Goal: Navigation & Orientation: Find specific page/section

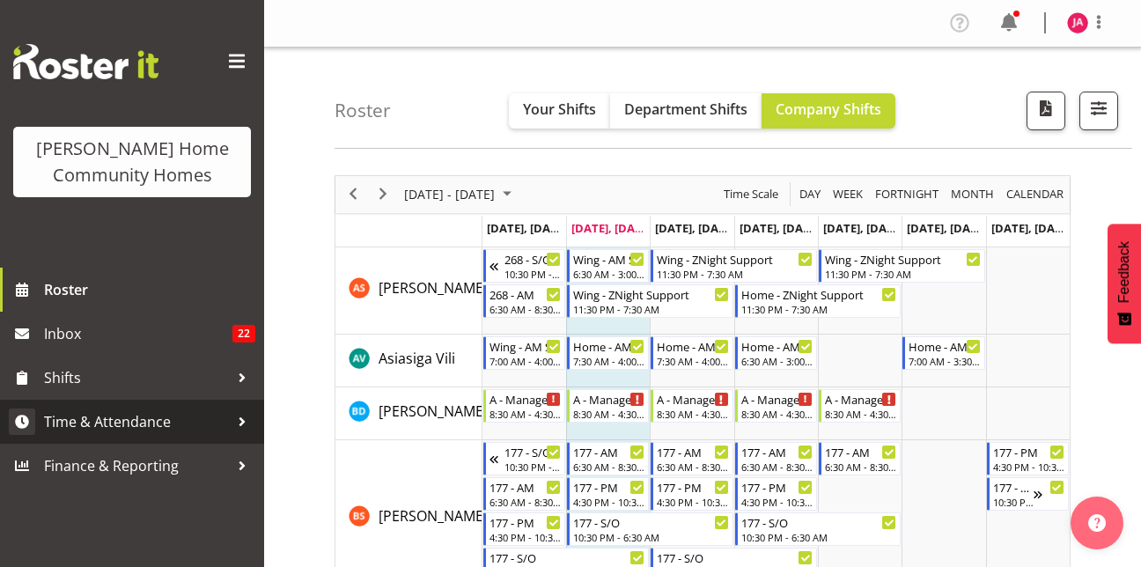
click at [132, 421] on span "Time & Attendance" at bounding box center [136, 422] width 185 height 26
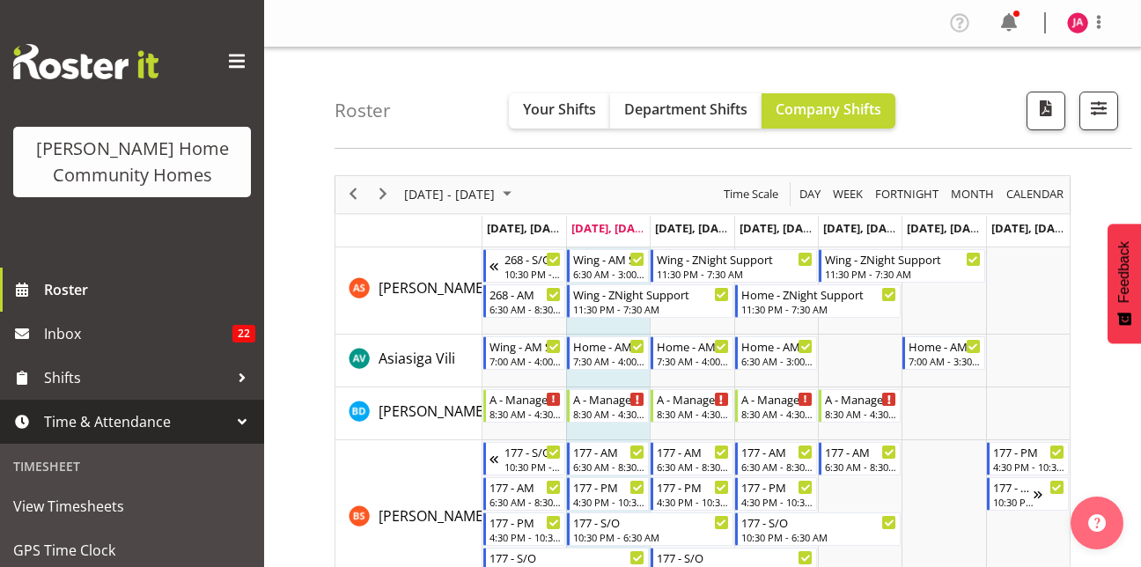
scroll to position [120, 0]
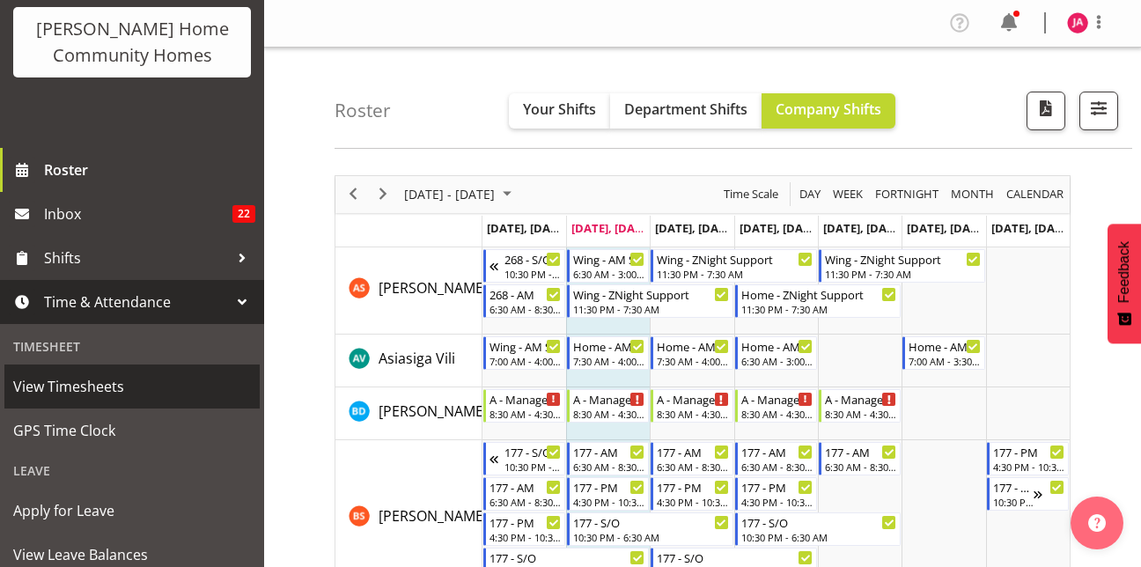
click at [136, 399] on span "View Timesheets" at bounding box center [132, 386] width 238 height 26
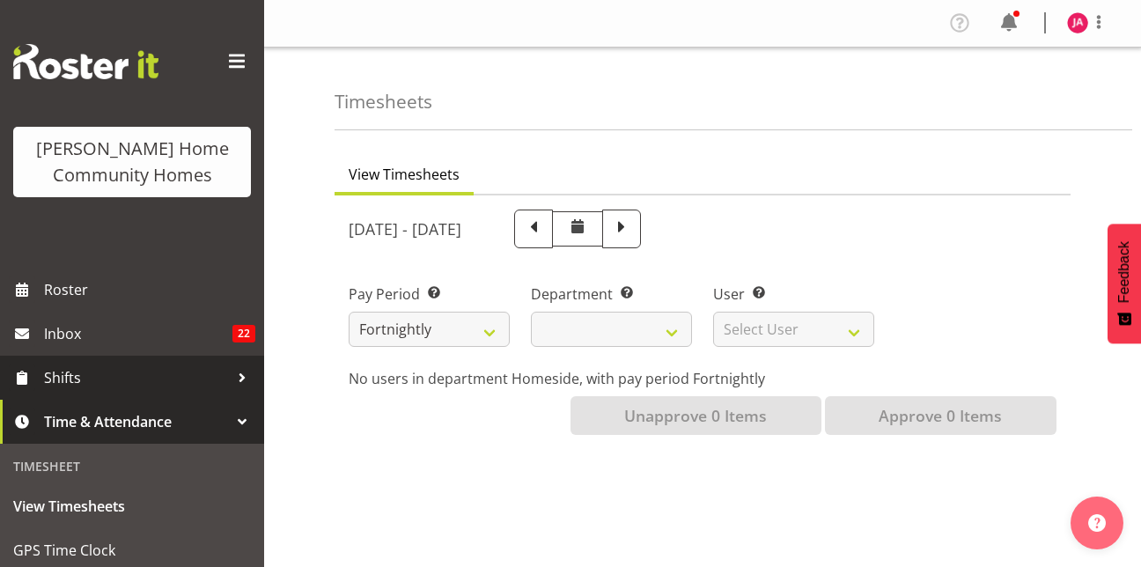
select select
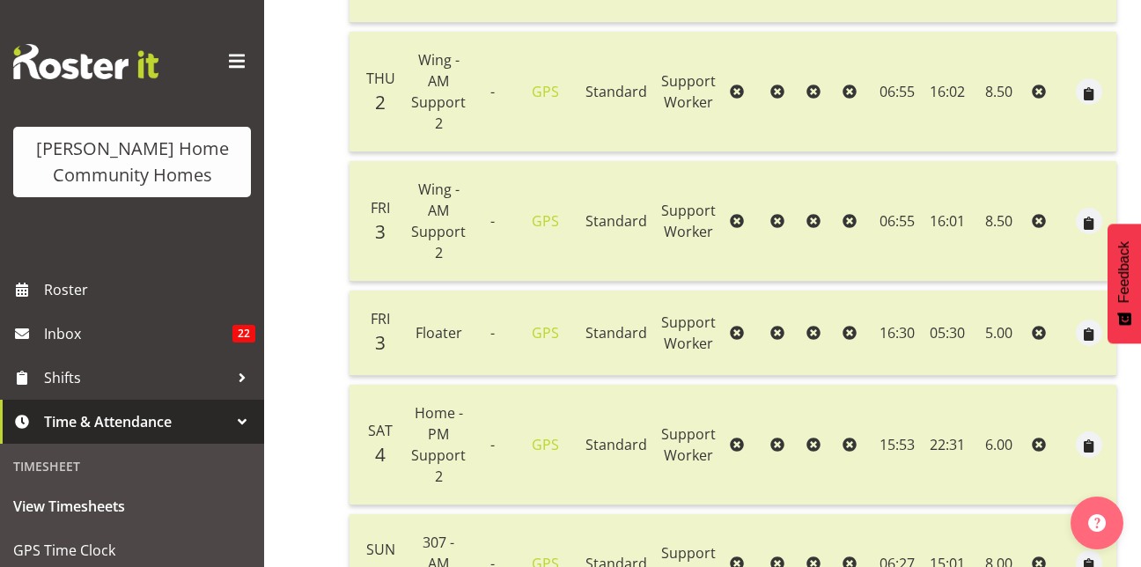
scroll to position [704, 0]
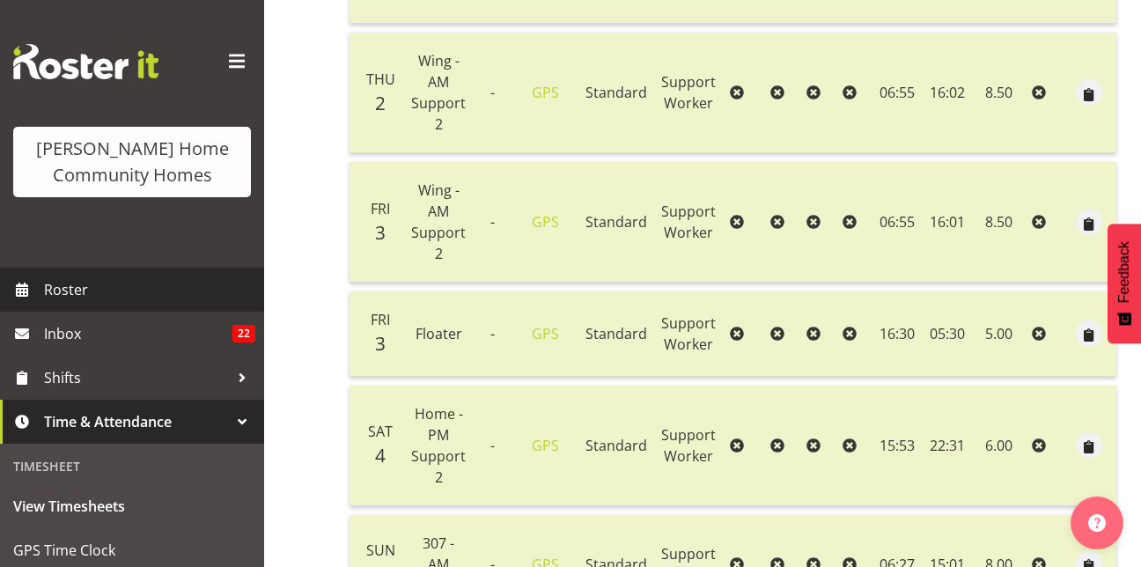
click at [176, 280] on span "Roster" at bounding box center [149, 289] width 211 height 26
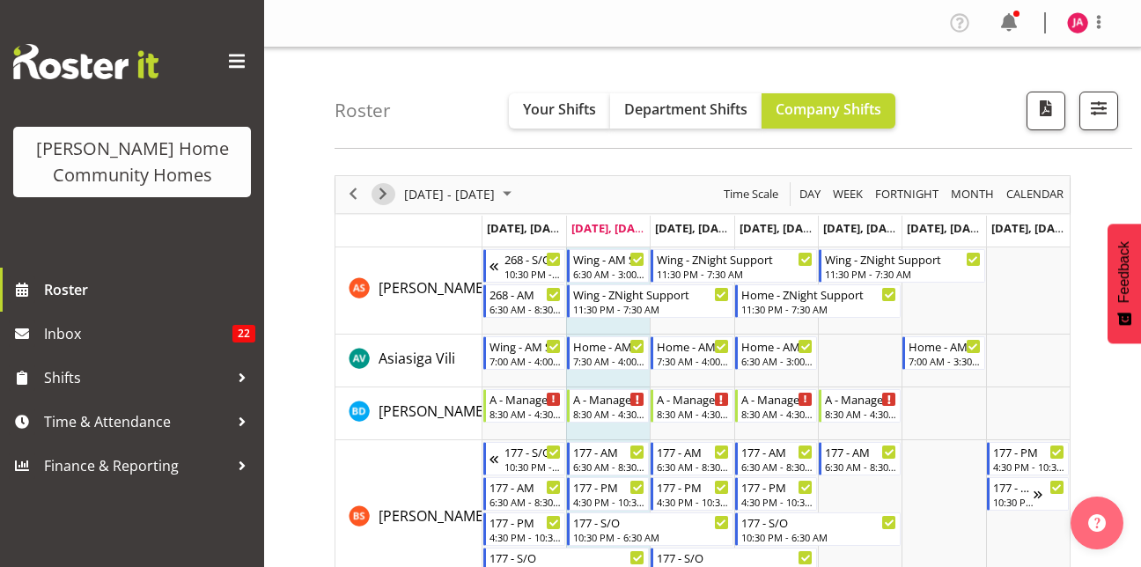
click at [379, 189] on span "Next" at bounding box center [382, 194] width 21 height 22
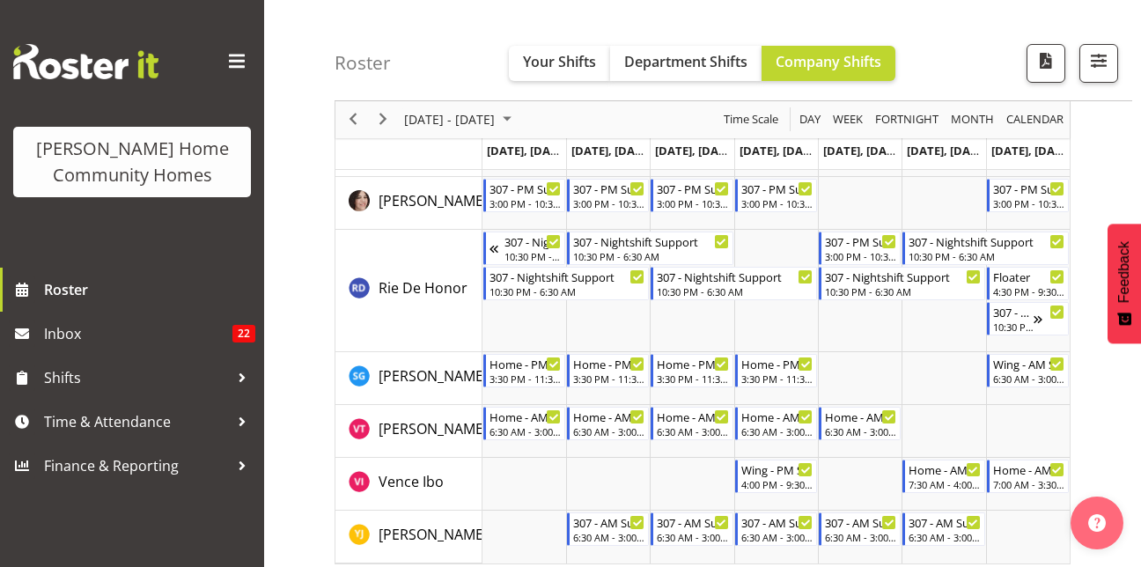
scroll to position [2361, 0]
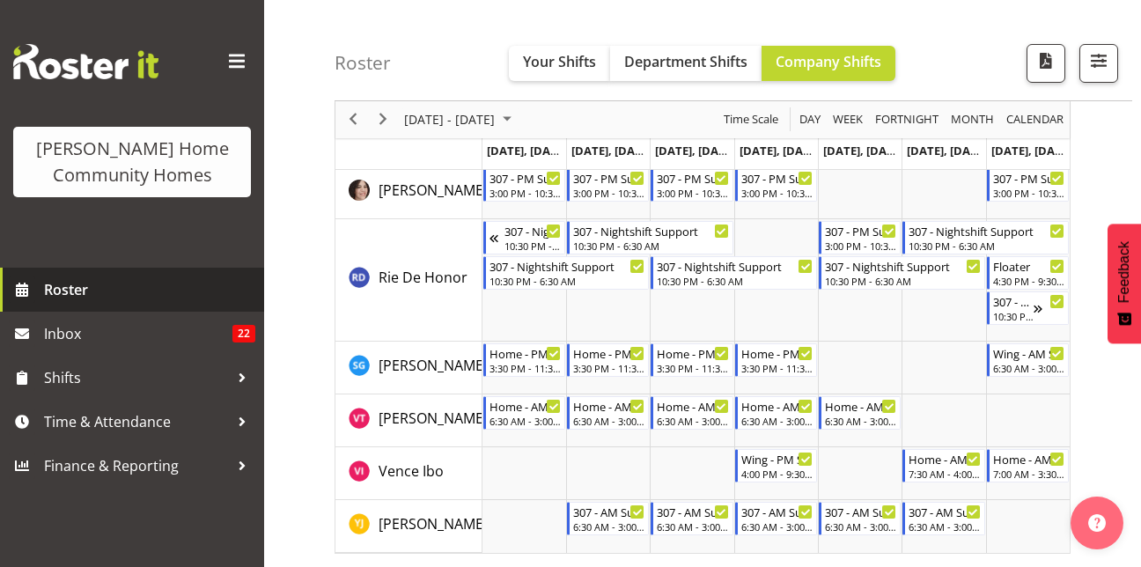
click at [57, 290] on span "Roster" at bounding box center [149, 289] width 211 height 26
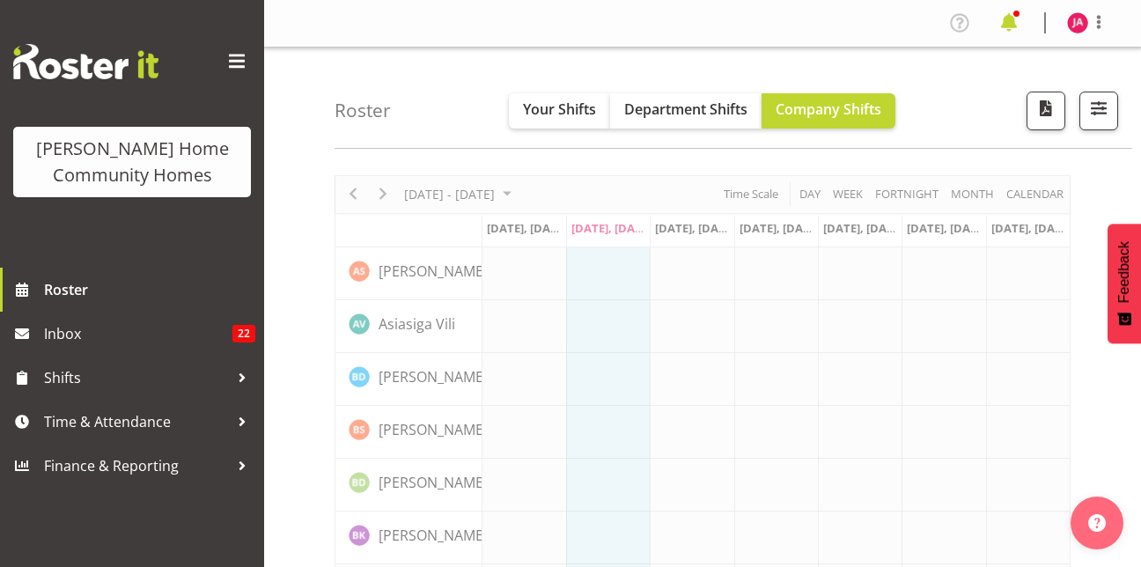
click at [1013, 26] on span at bounding box center [1009, 23] width 28 height 28
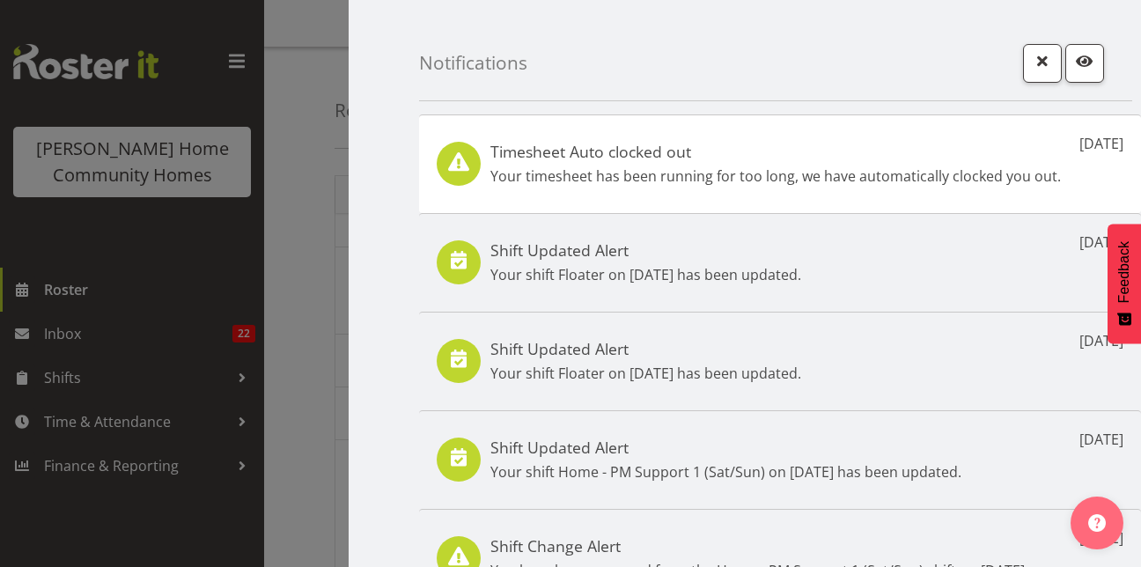
click at [152, 279] on div at bounding box center [570, 283] width 1141 height 567
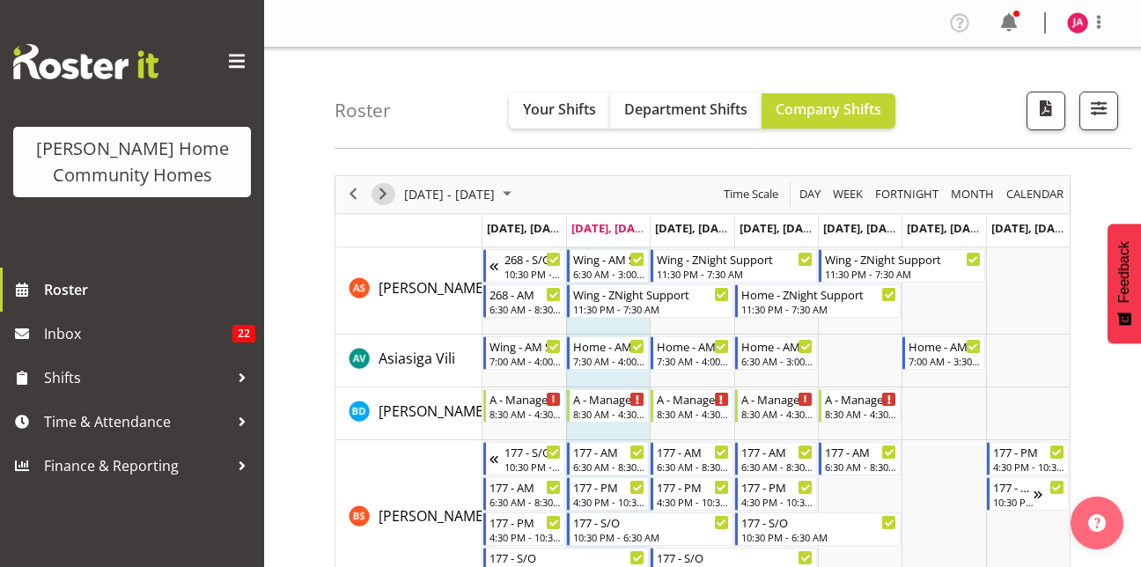
click at [384, 199] on span "Next" at bounding box center [382, 194] width 21 height 22
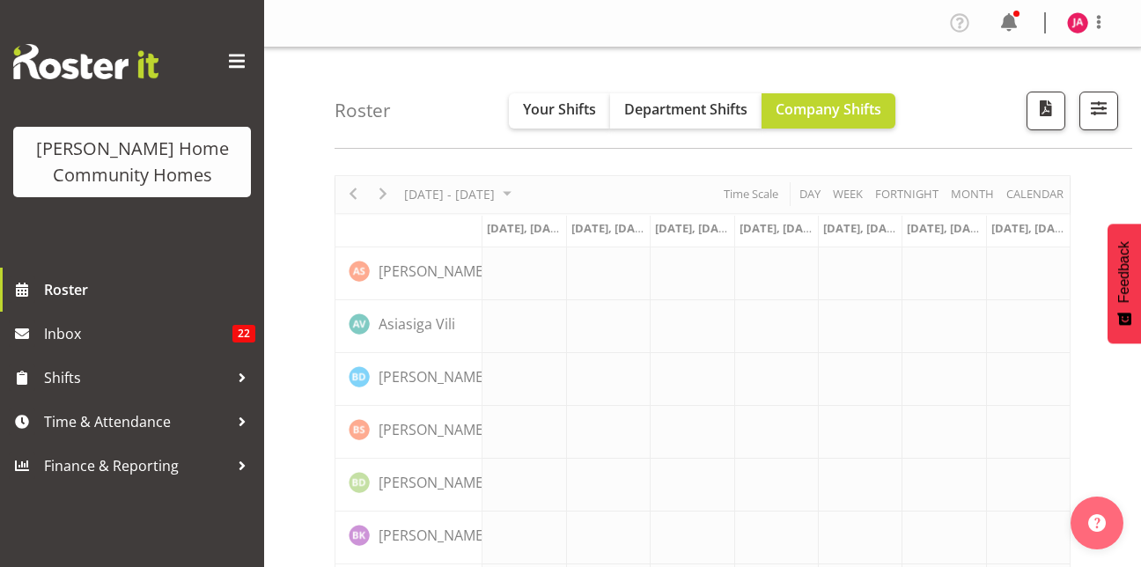
click at [1017, 13] on div at bounding box center [1016, 14] width 6 height 6
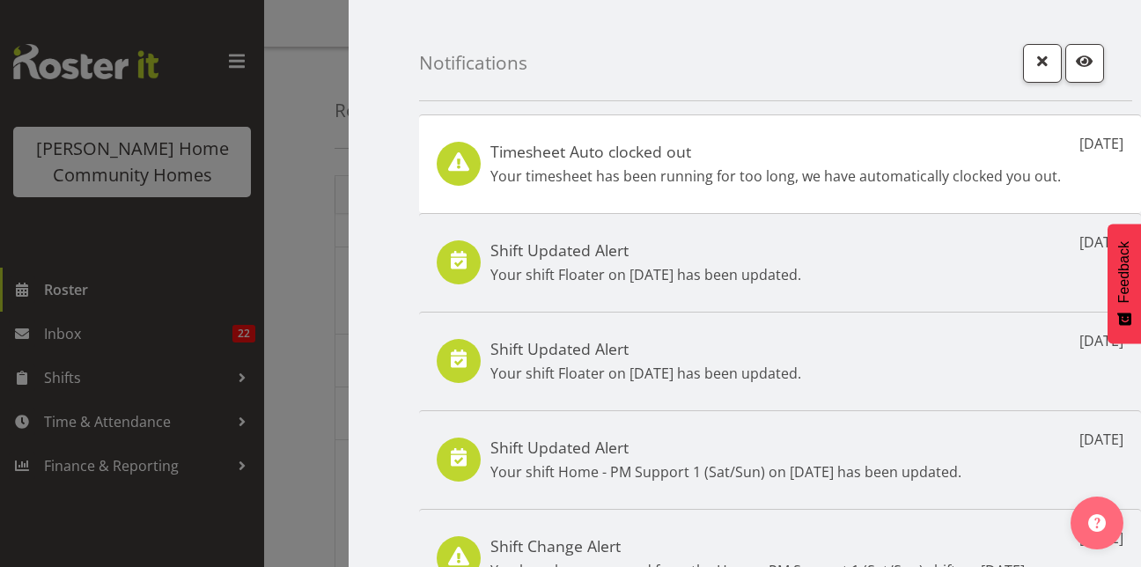
click at [1006, 0] on div "Notifications Timesheet Auto clocked out Your timesheet has been running for to…" at bounding box center [570, 0] width 1141 height 0
click at [874, 150] on h5 "Timesheet Auto clocked out" at bounding box center [775, 151] width 571 height 19
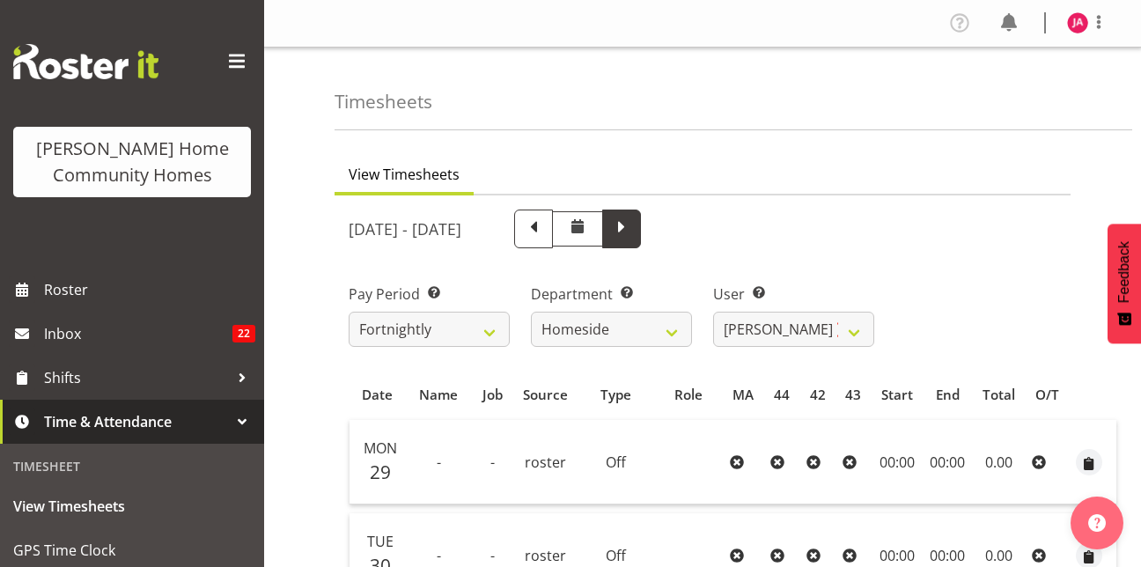
click at [633, 231] on span at bounding box center [621, 227] width 23 height 23
select select
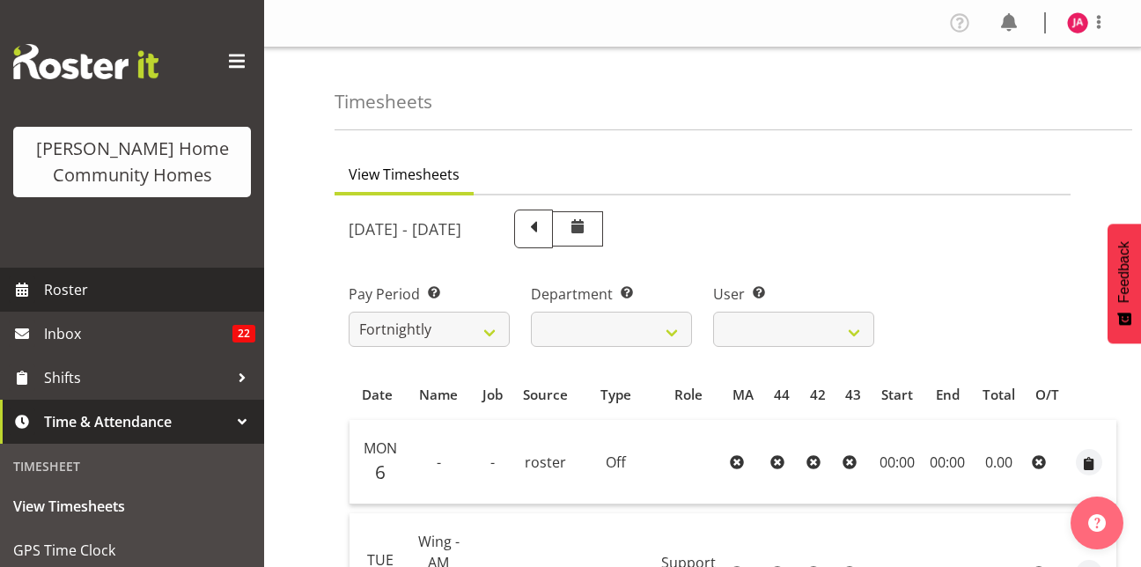
click at [134, 289] on span "Roster" at bounding box center [149, 289] width 211 height 26
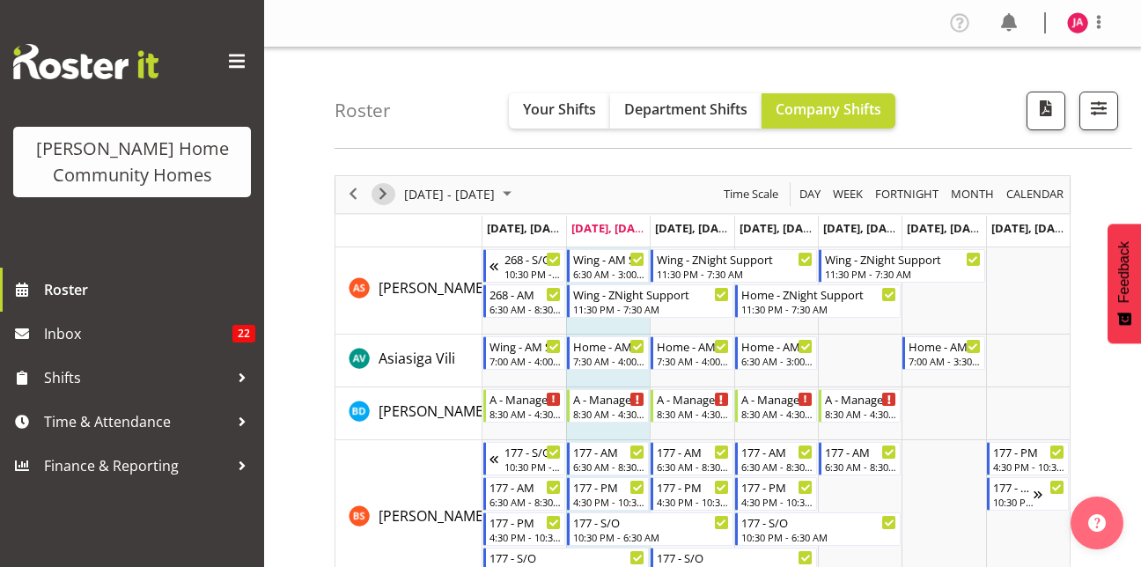
click at [383, 195] on span "Next" at bounding box center [382, 194] width 21 height 22
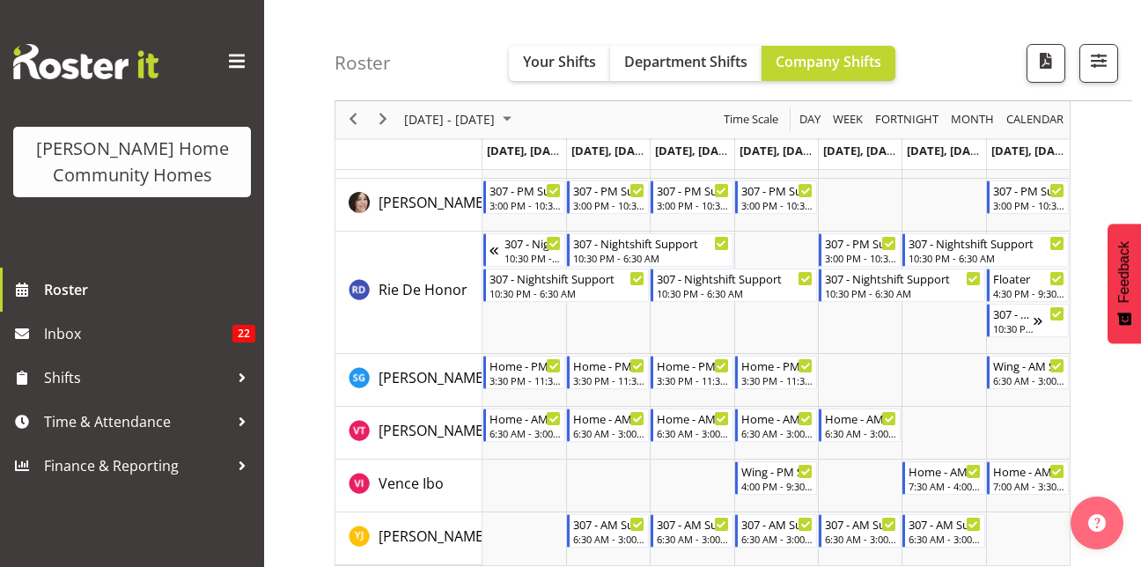
scroll to position [2361, 0]
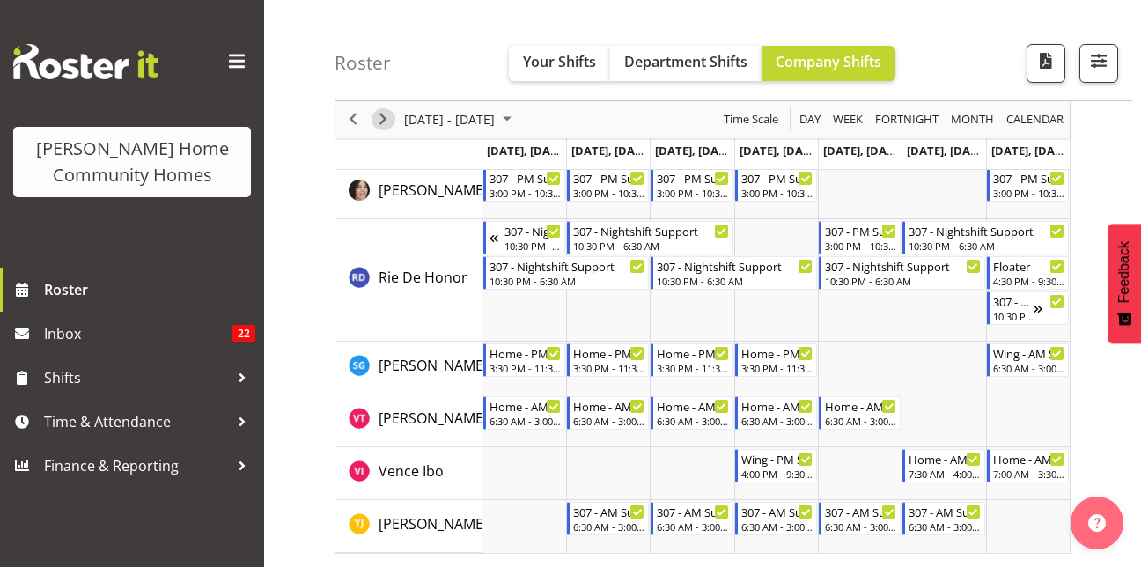
click at [372, 125] on span "Next" at bounding box center [382, 120] width 21 height 22
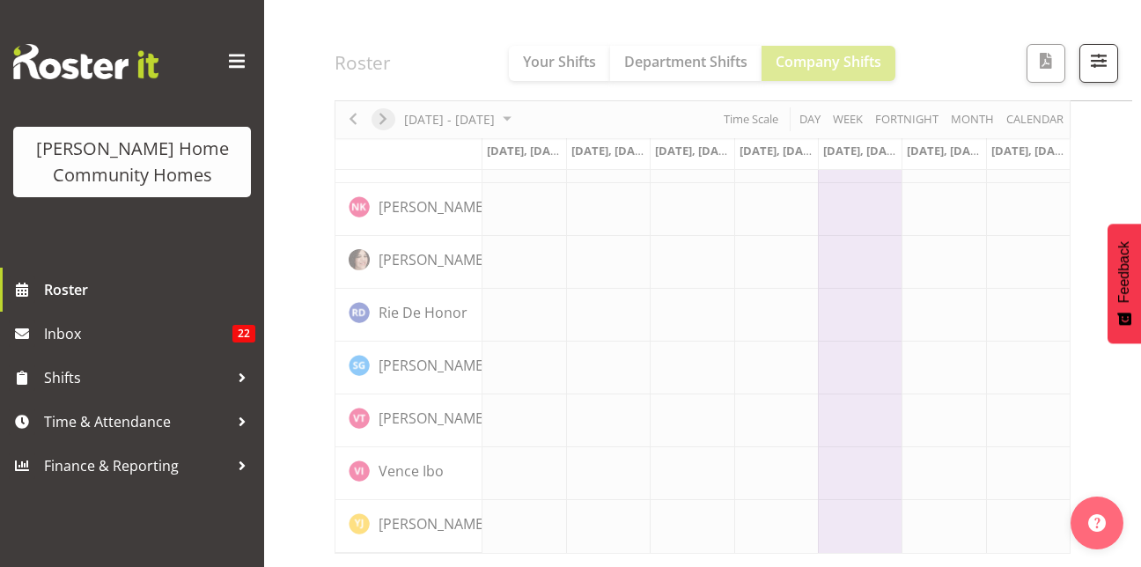
scroll to position [1385, 0]
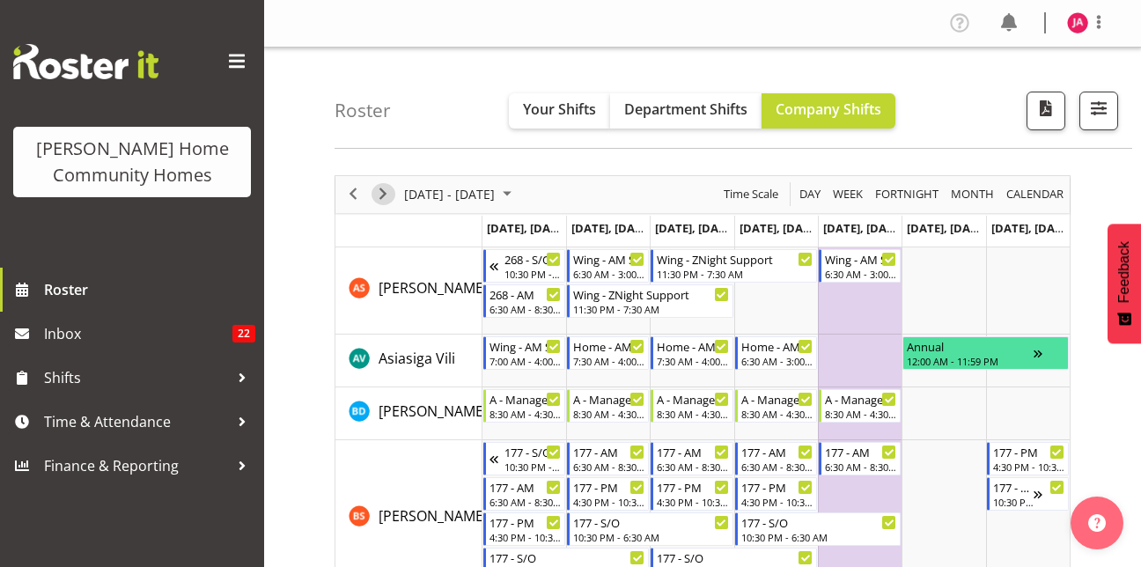
click at [380, 194] on span "Next" at bounding box center [382, 194] width 21 height 22
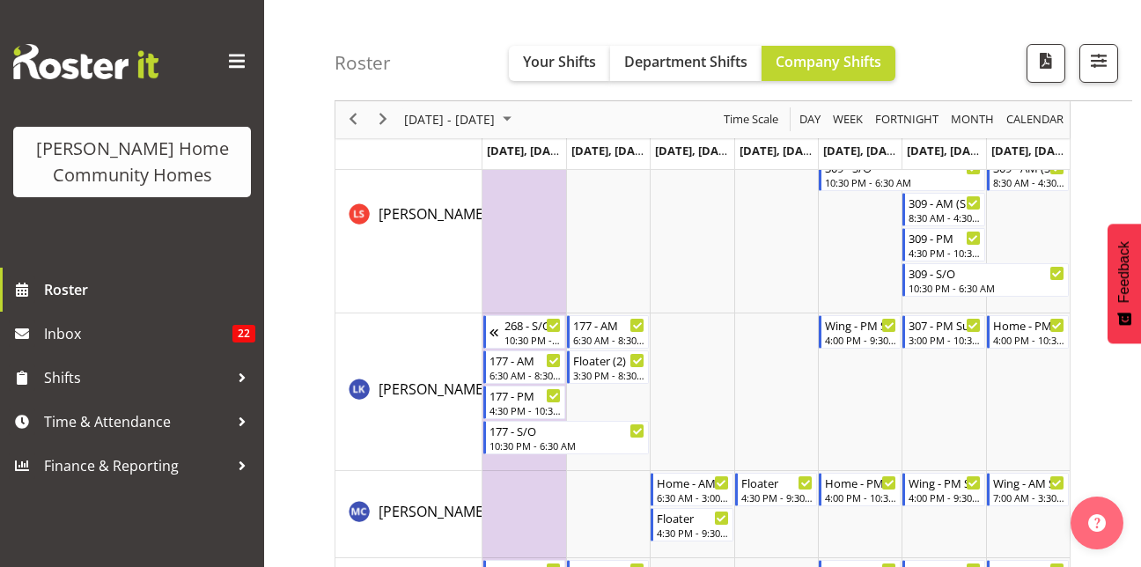
scroll to position [1472, 0]
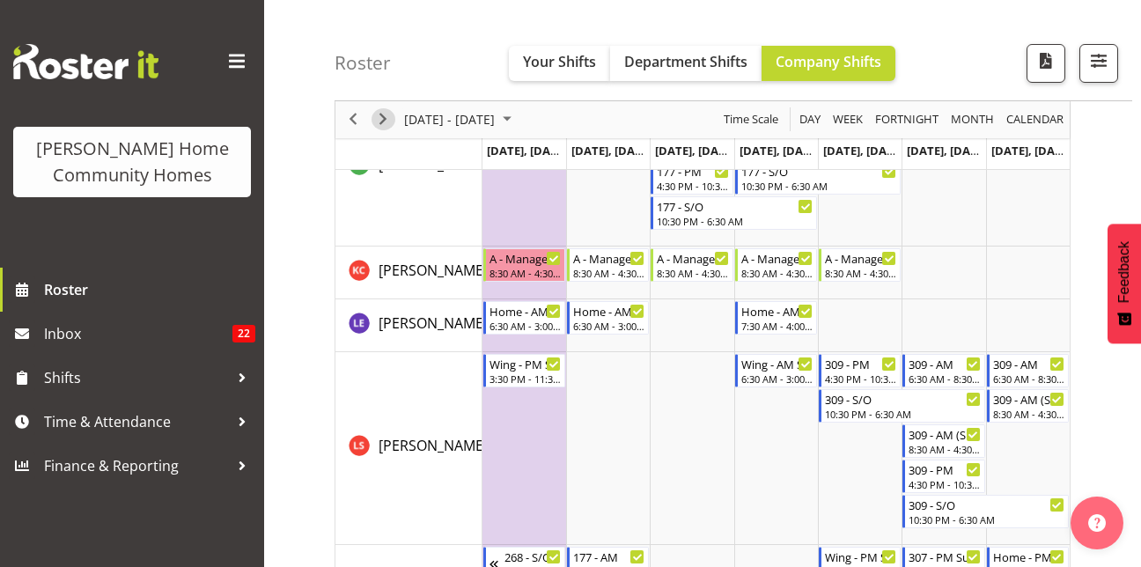
click at [375, 117] on span "Next" at bounding box center [382, 120] width 21 height 22
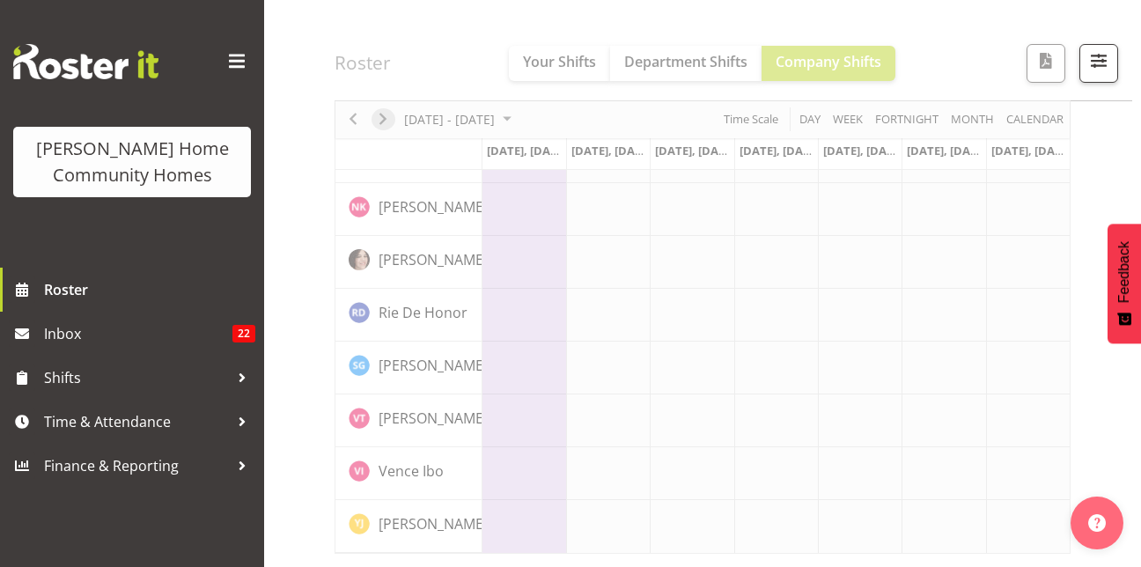
scroll to position [1385, 0]
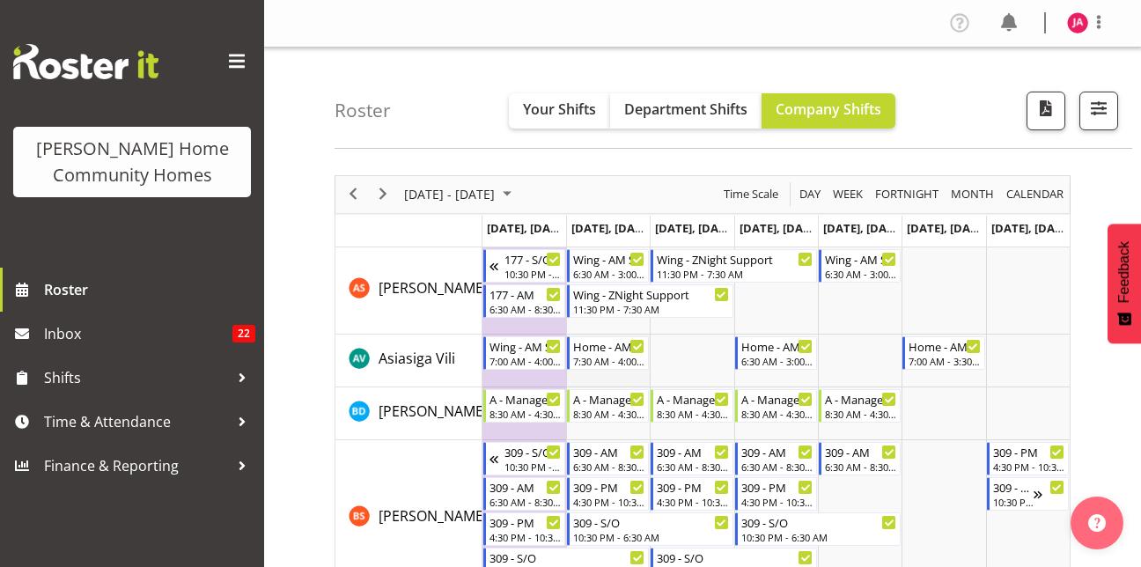
scroll to position [19, 0]
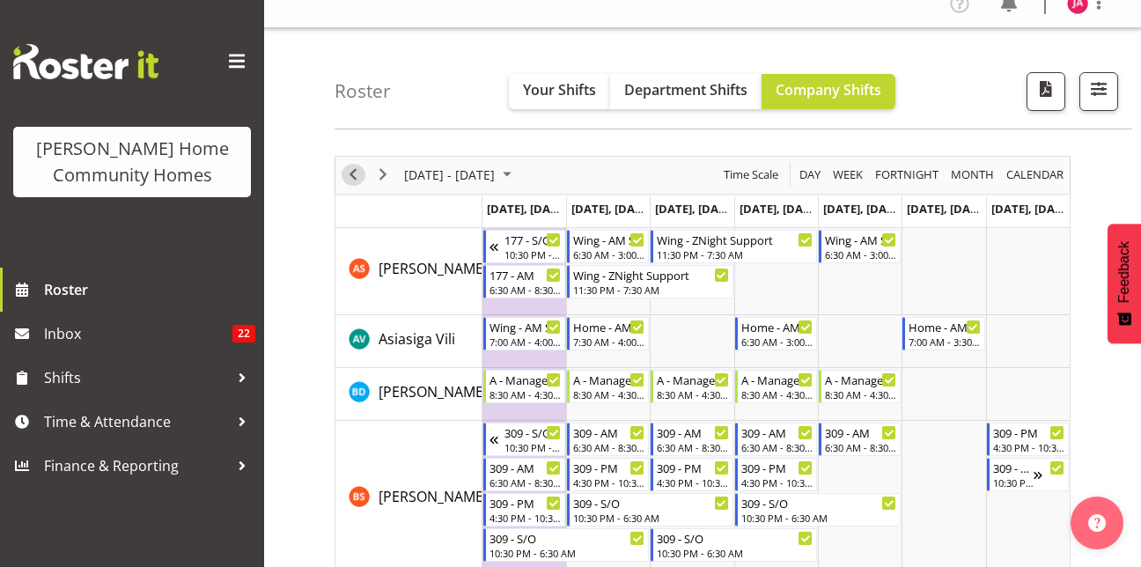
click at [357, 181] on span "Previous" at bounding box center [353, 175] width 21 height 22
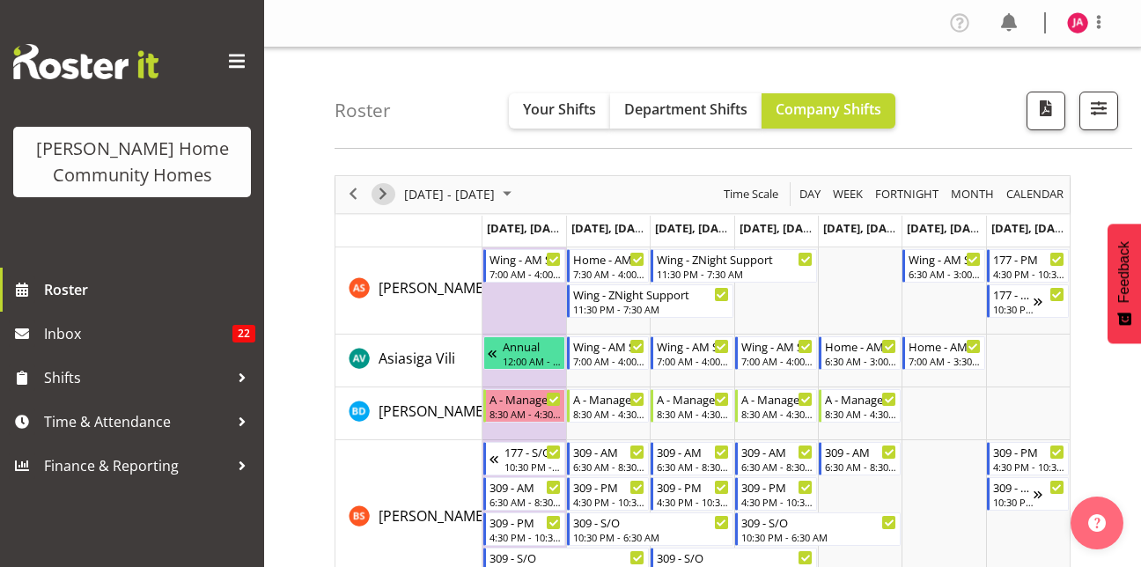
click at [372, 190] on button "Next" at bounding box center [384, 194] width 24 height 22
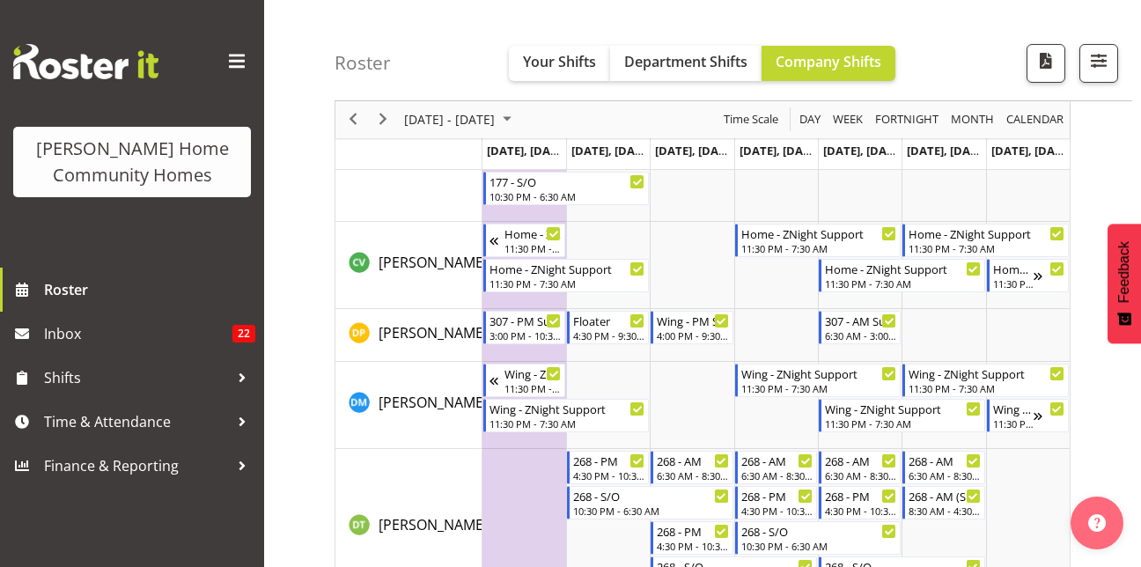
scroll to position [552, 0]
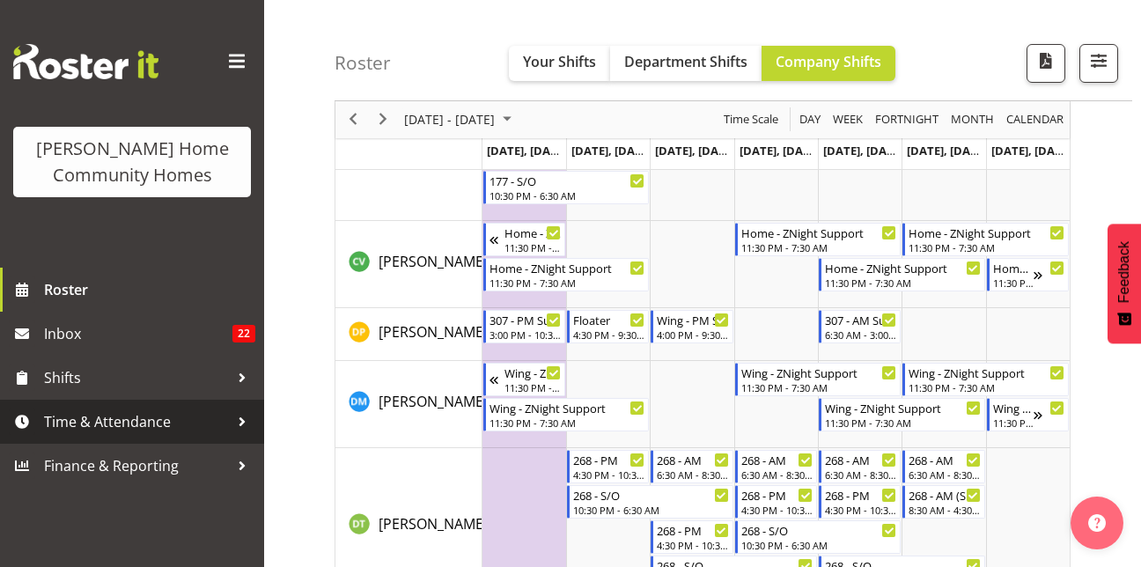
click at [139, 419] on span "Time & Attendance" at bounding box center [136, 422] width 185 height 26
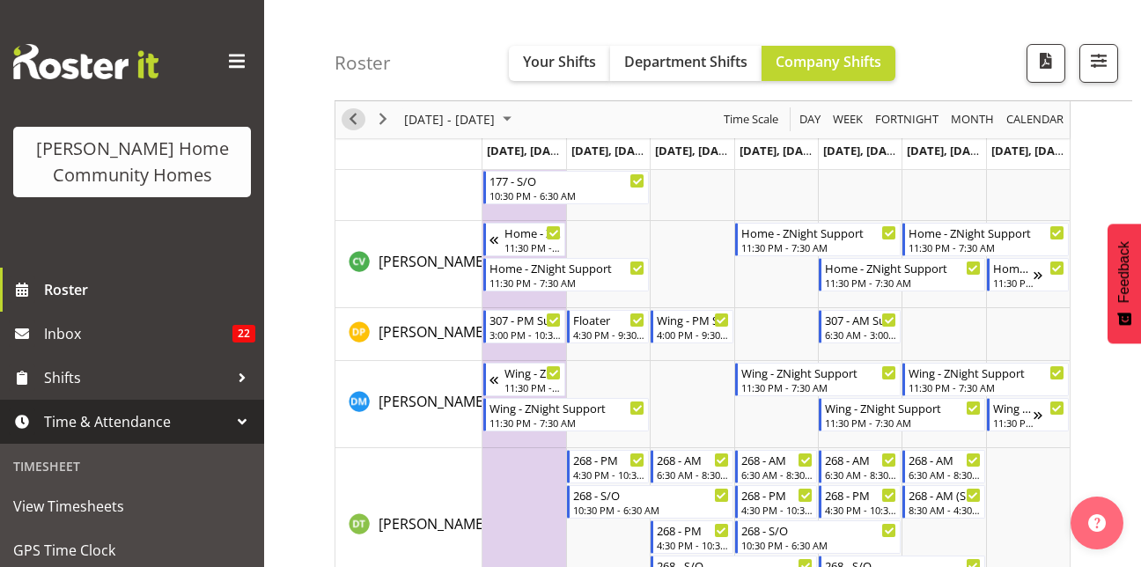
click at [358, 116] on span "Previous" at bounding box center [353, 120] width 21 height 22
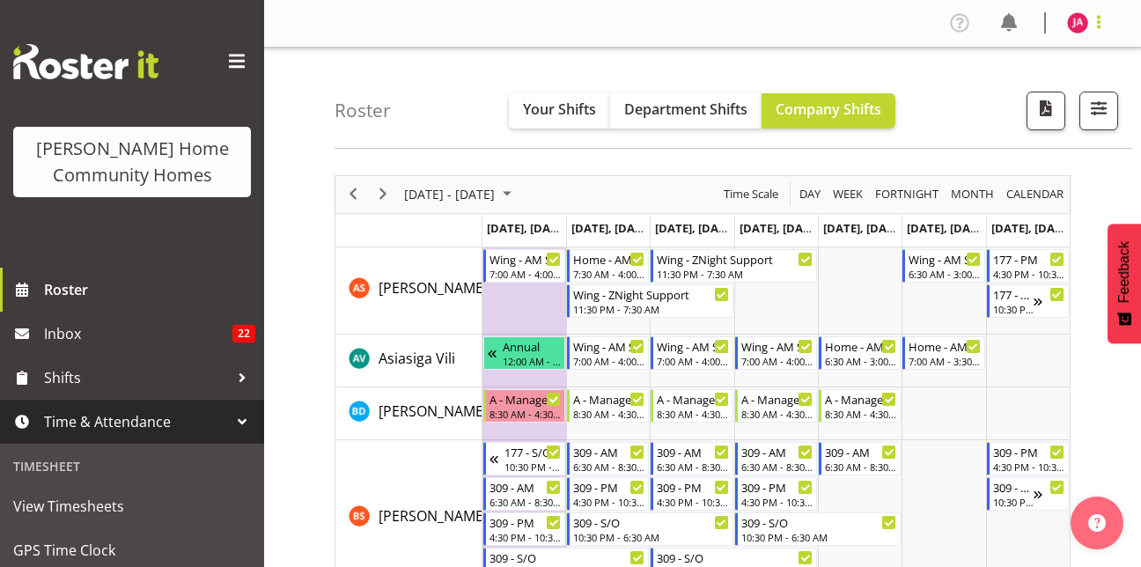
click at [1101, 26] on span at bounding box center [1098, 21] width 21 height 21
click at [1028, 85] on link "Log Out" at bounding box center [1024, 93] width 169 height 32
